Goal: Task Accomplishment & Management: Manage account settings

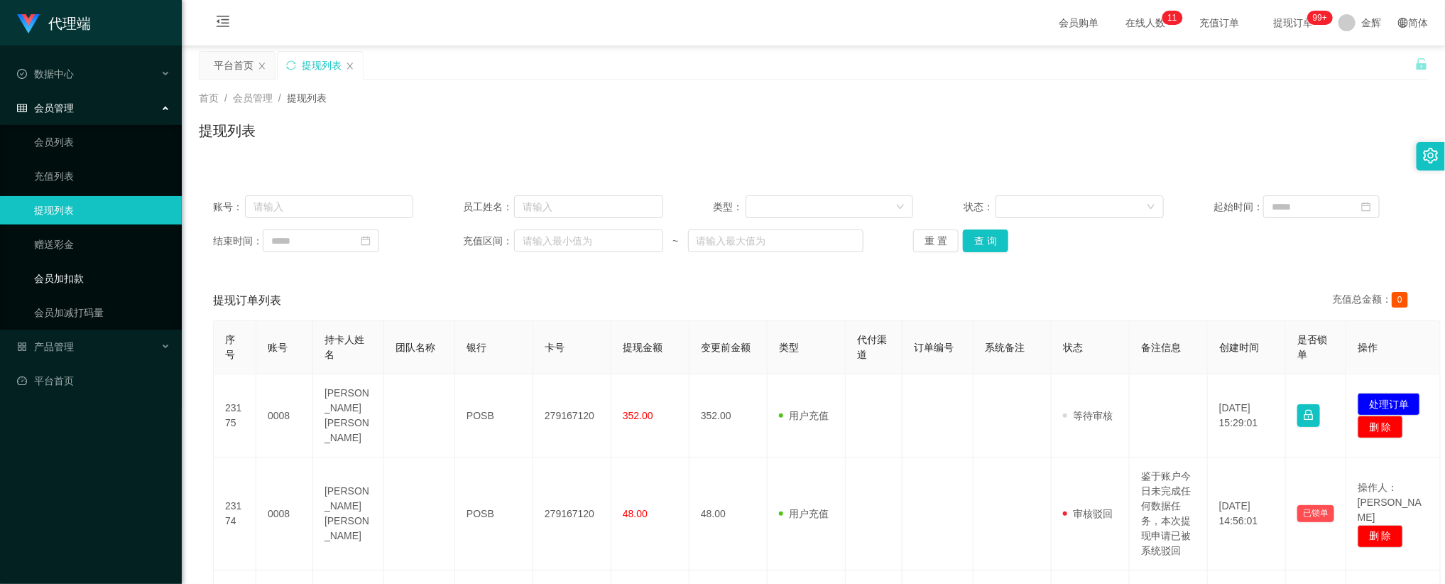
click at [72, 273] on link "会员加扣款" at bounding box center [102, 278] width 136 height 28
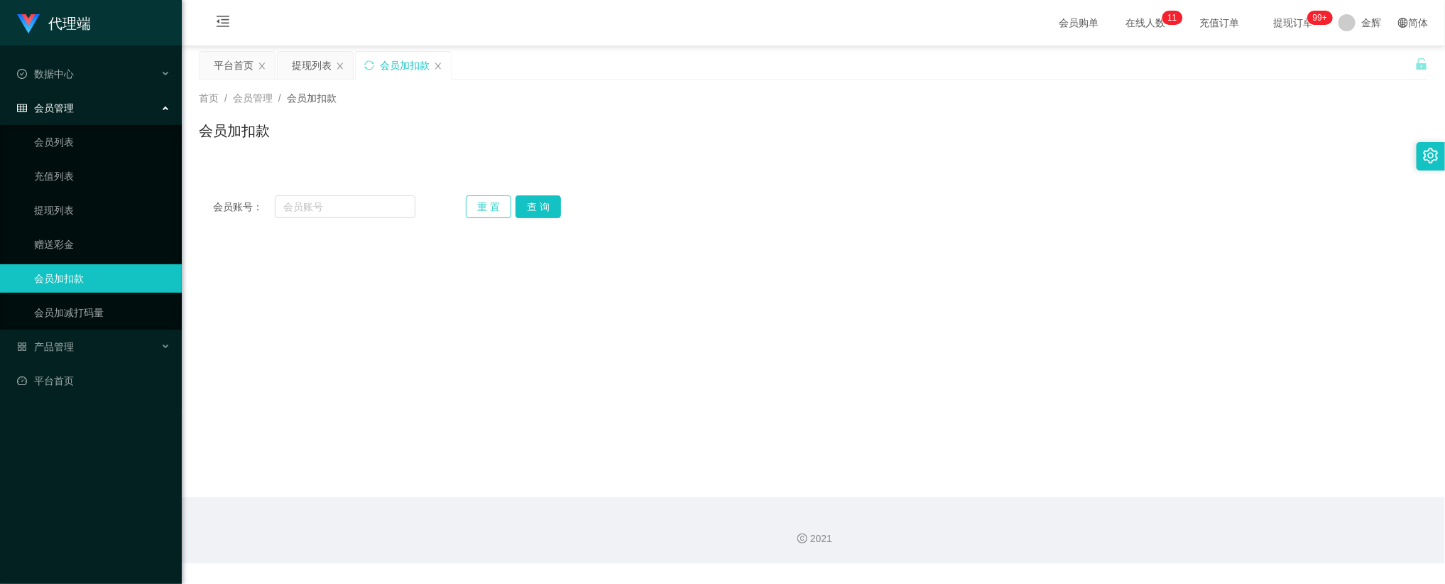
click at [482, 205] on button "重 置" at bounding box center [488, 206] width 45 height 23
click at [369, 212] on input "text" at bounding box center [345, 206] width 141 height 23
paste input "0008"
type input "0008"
click at [520, 203] on button "查 询" at bounding box center [538, 206] width 45 height 23
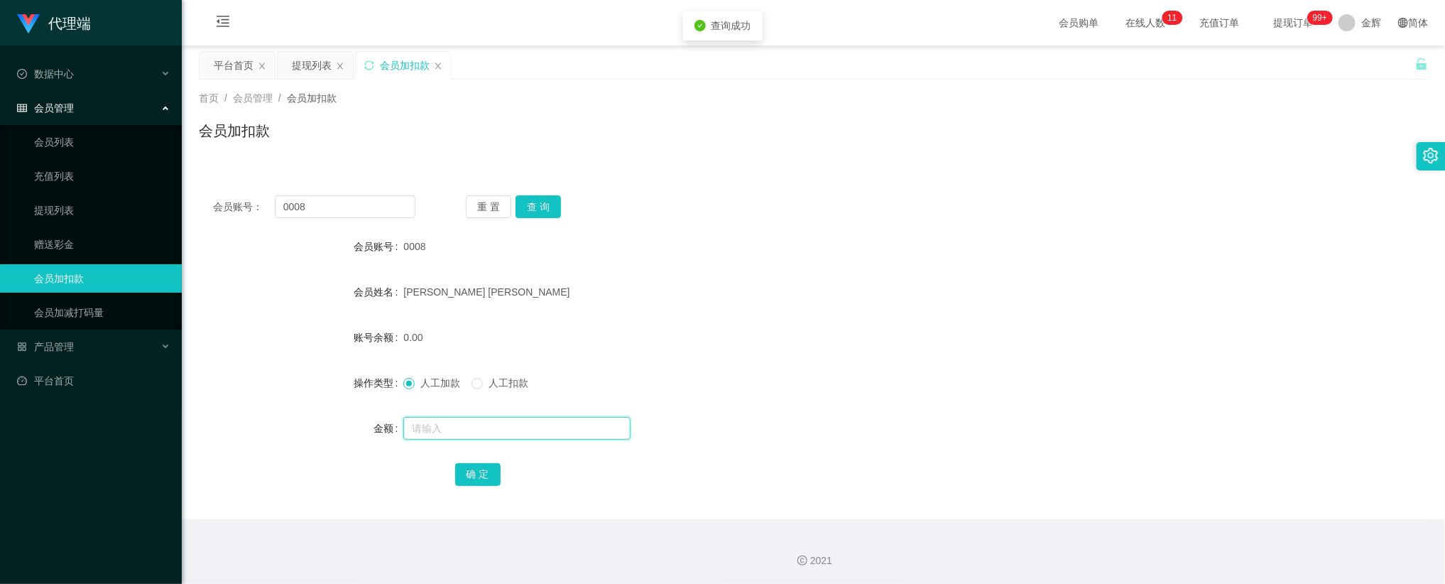
click at [456, 422] on input "text" at bounding box center [516, 428] width 227 height 23
type input "1250"
click at [475, 478] on button "确 定" at bounding box center [477, 474] width 45 height 23
click at [1289, 26] on span "提现订单 99+" at bounding box center [1293, 23] width 54 height 10
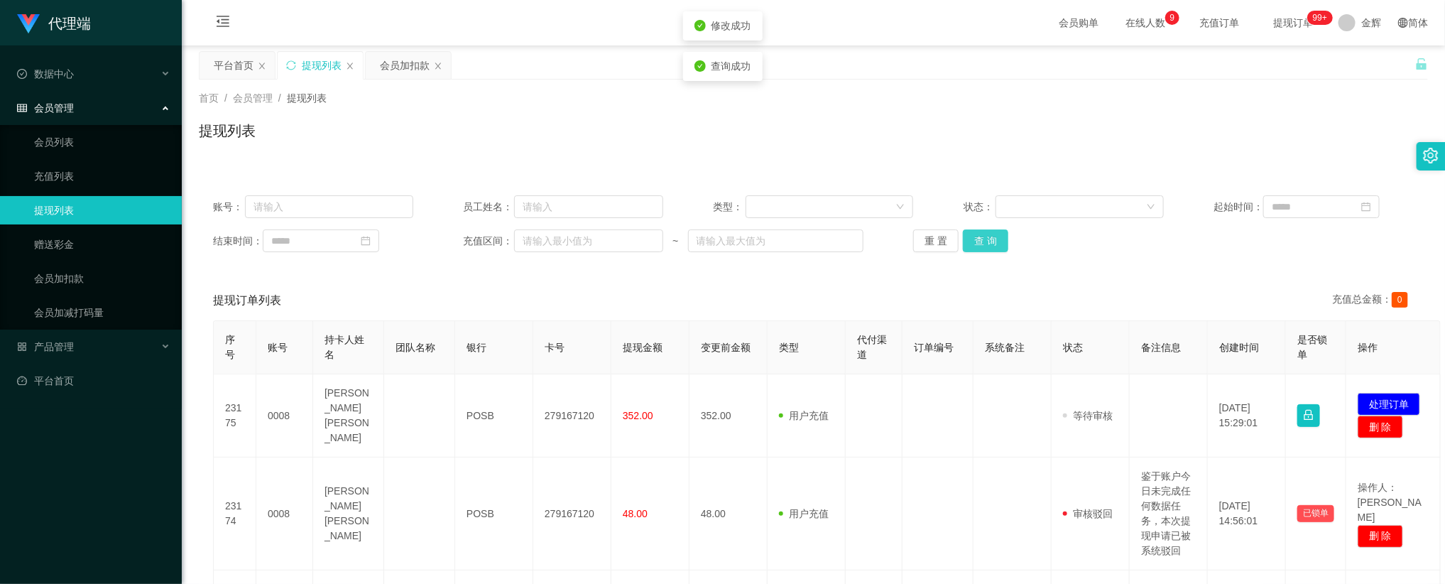
click at [987, 237] on button "查 询" at bounding box center [985, 240] width 45 height 23
